Goal: Transaction & Acquisition: Purchase product/service

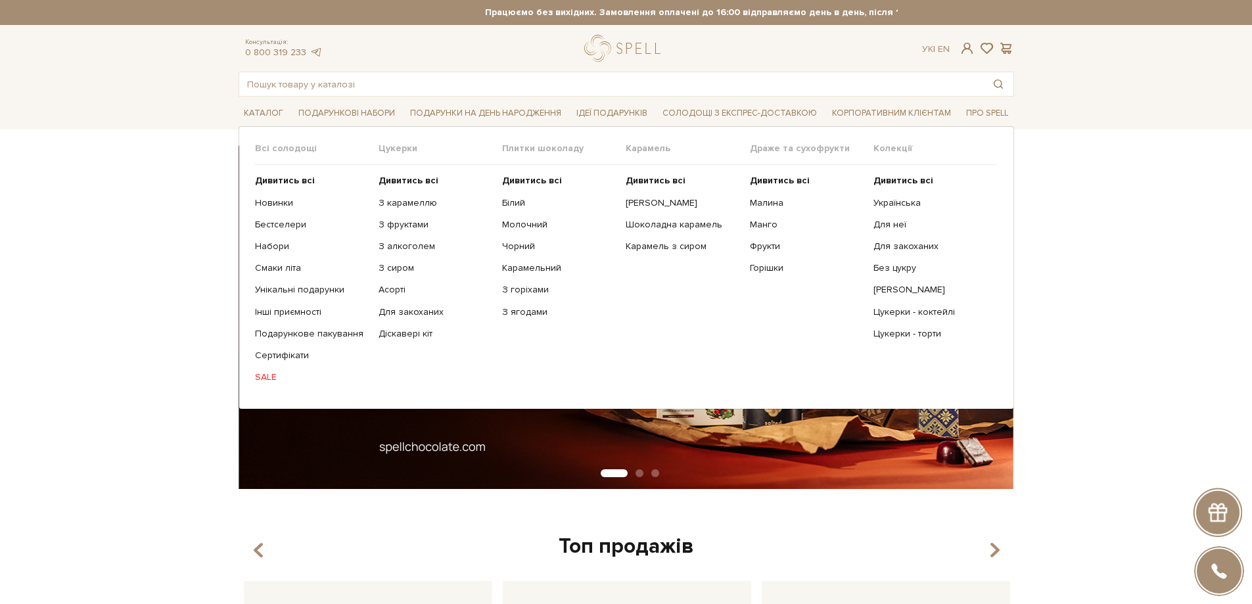
click at [264, 373] on link "SALE" at bounding box center [312, 377] width 114 height 12
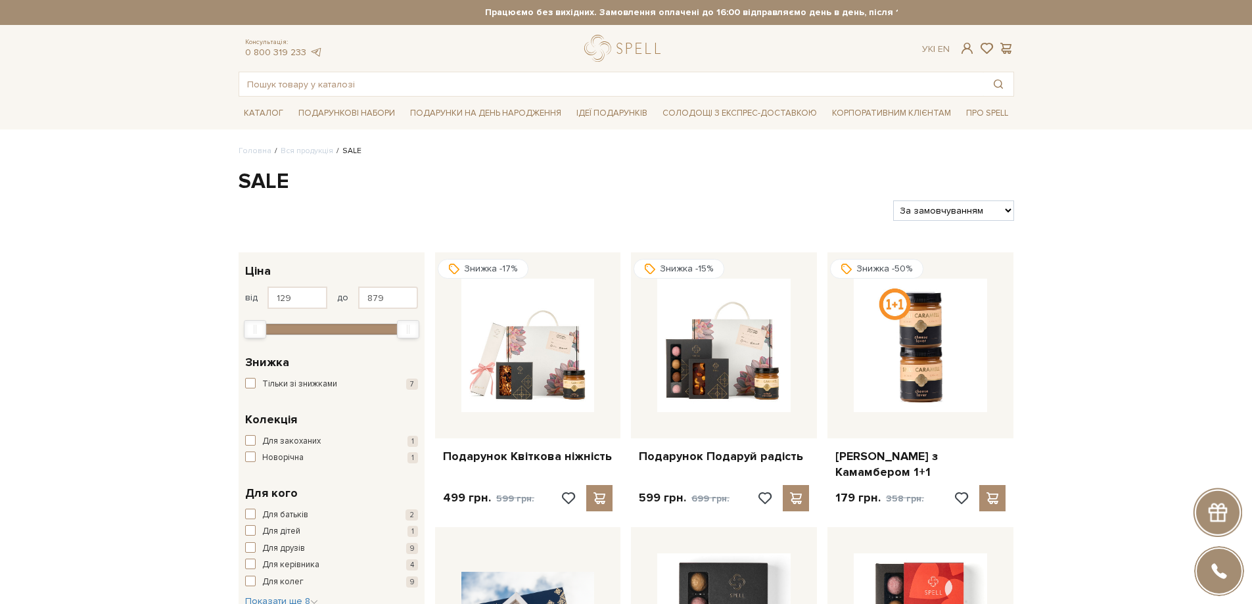
scroll to position [197, 0]
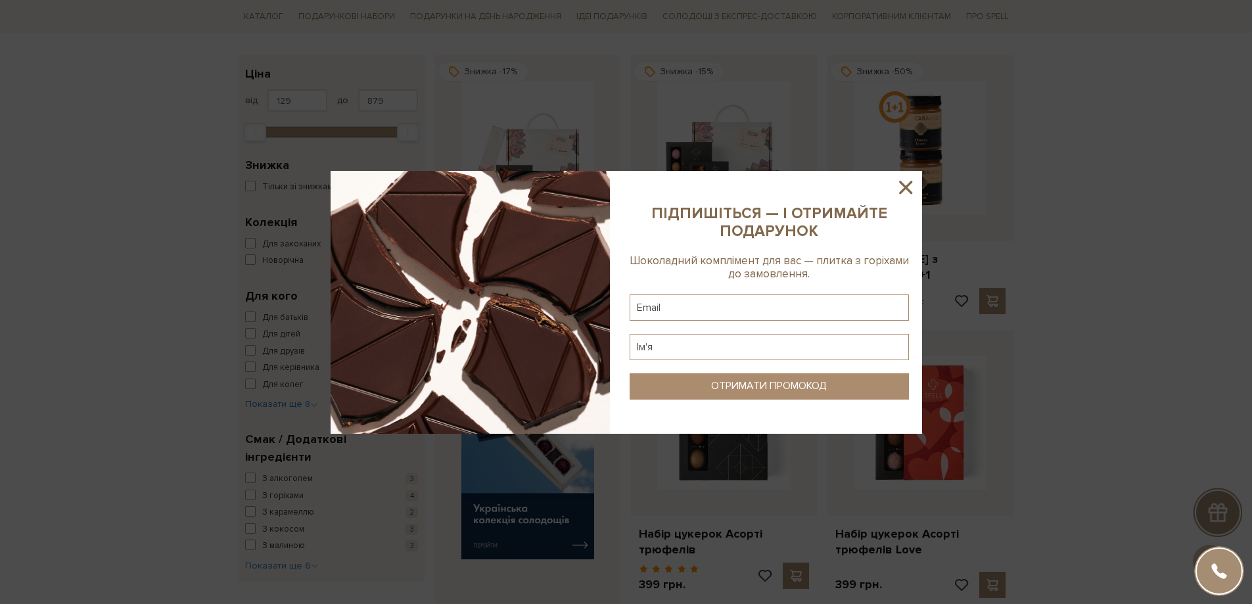
click at [900, 190] on icon at bounding box center [906, 187] width 22 height 22
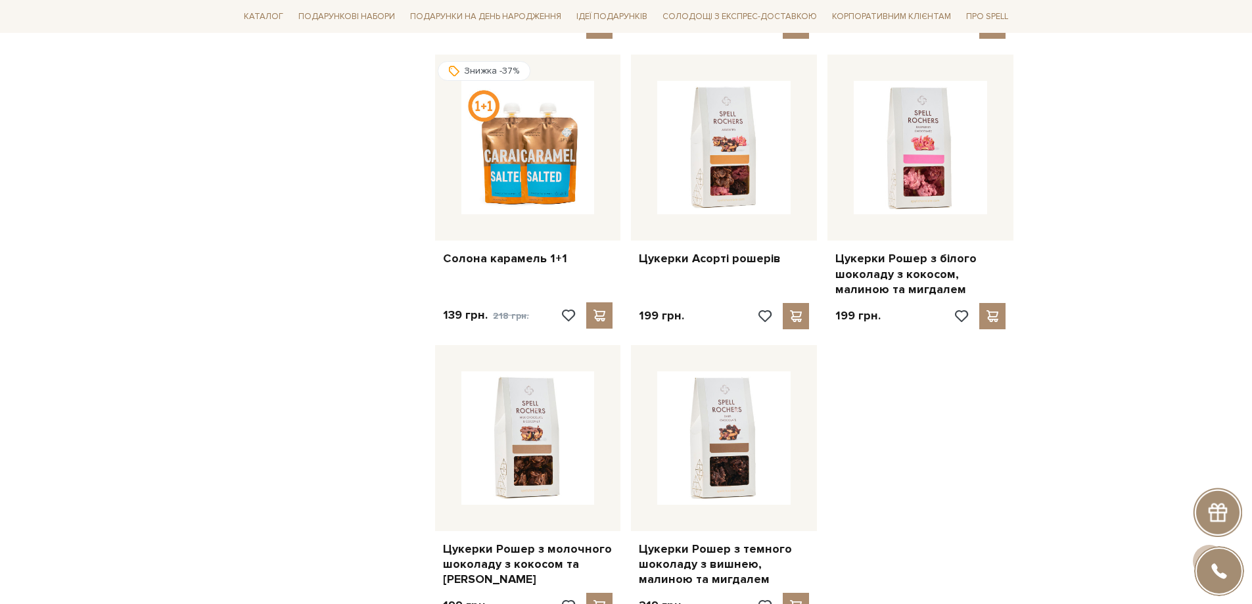
scroll to position [1446, 0]
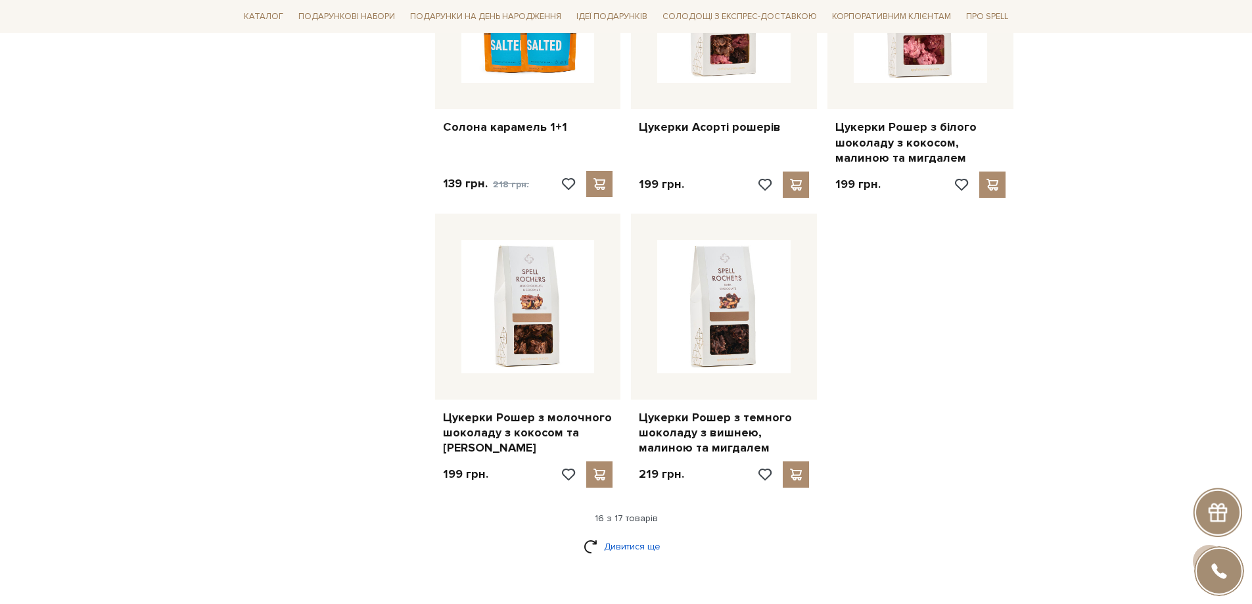
click at [607, 535] on link "Дивитися ще" at bounding box center [626, 546] width 85 height 23
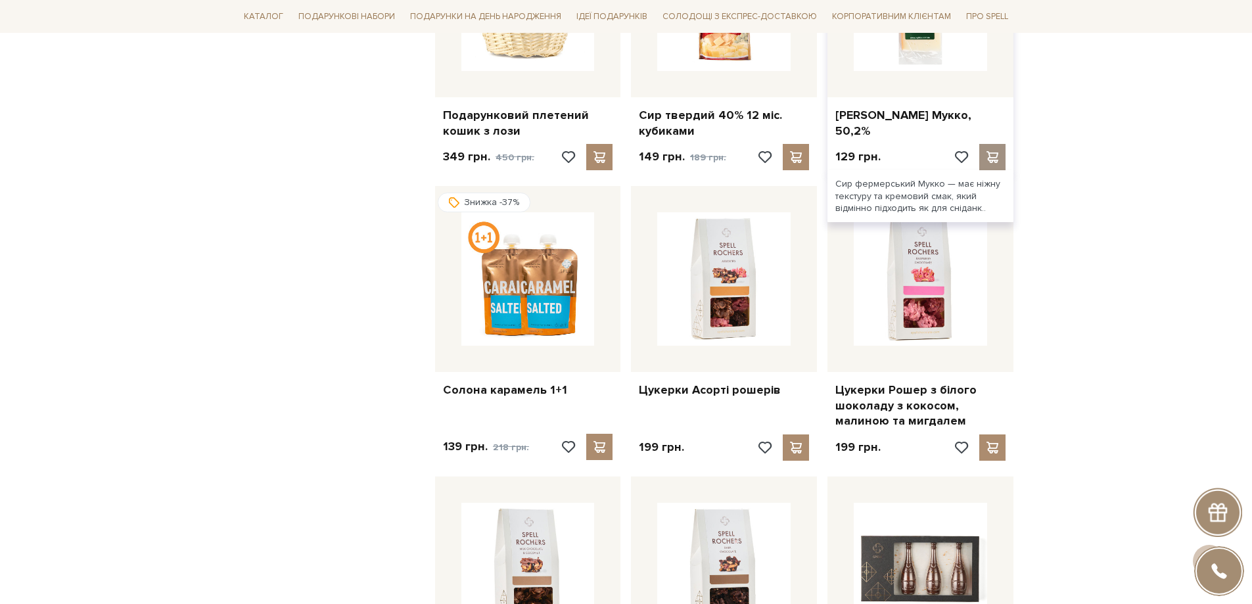
scroll to position [986, 0]
